Goal: Task Accomplishment & Management: Manage account settings

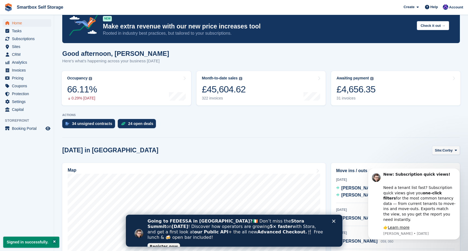
scroll to position [16, 0]
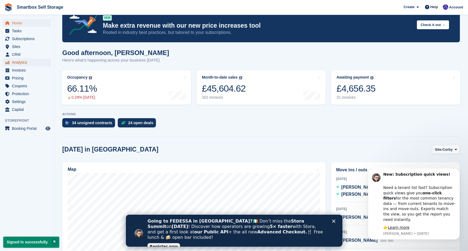
click at [21, 63] on span "Analytics" at bounding box center [28, 62] width 32 height 8
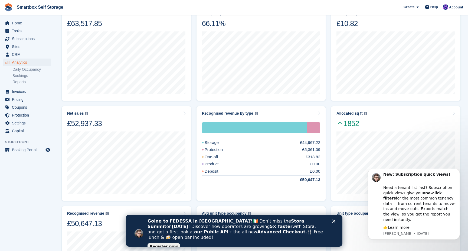
scroll to position [95, 0]
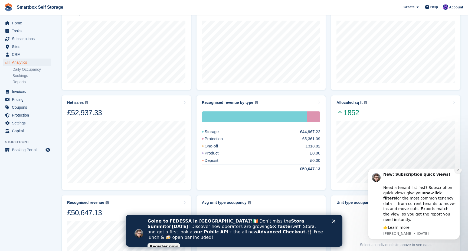
click at [460, 173] on button "Dismiss notification" at bounding box center [458, 169] width 7 height 7
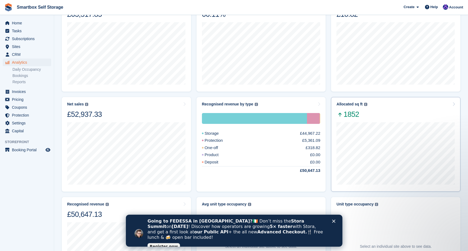
scroll to position [61, 0]
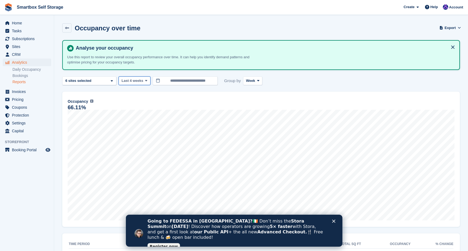
click at [143, 80] on span "Last 4 weeks" at bounding box center [133, 80] width 22 height 5
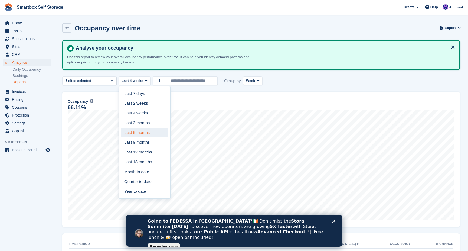
click at [152, 134] on link "Last 6 months" at bounding box center [144, 133] width 47 height 10
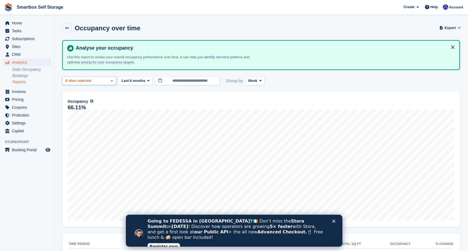
click at [108, 80] on div "Corby 2 sites selected 3 sites selected 4 sites selected 5 sites selected 6 sit…" at bounding box center [89, 80] width 54 height 9
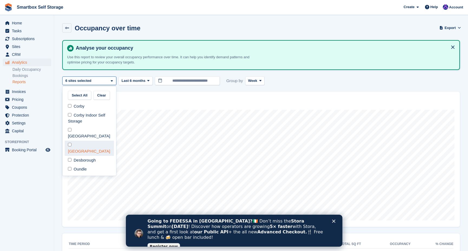
select select "****"
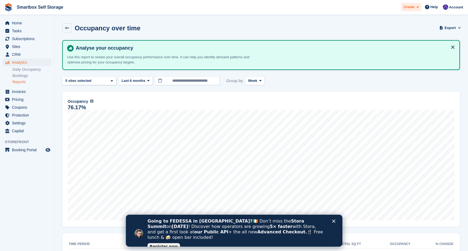
click at [415, 7] on span at bounding box center [417, 7] width 4 height 6
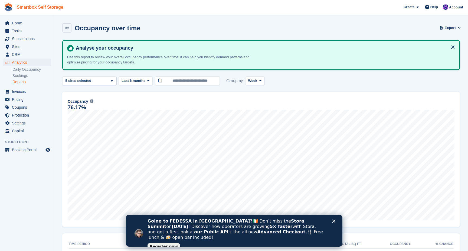
click at [45, 8] on link "Smartbox Self Storage" at bounding box center [40, 7] width 51 height 9
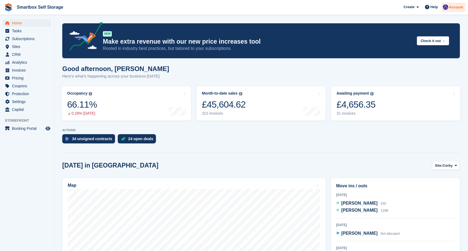
click at [453, 9] on span "Account" at bounding box center [456, 7] width 14 height 5
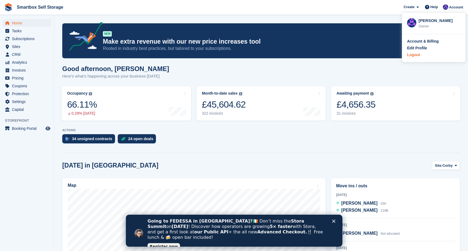
click at [416, 57] on div "Logout" at bounding box center [413, 55] width 13 height 6
